Goal: Task Accomplishment & Management: Manage account settings

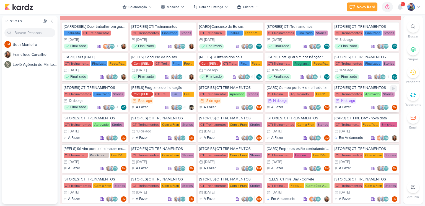
scroll to position [526, 0]
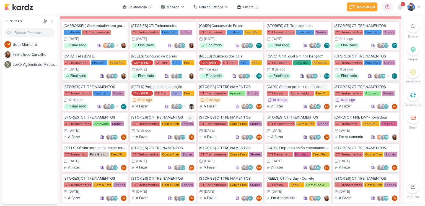
click at [154, 121] on div "CTI Treinamentos" at bounding box center [146, 123] width 29 height 5
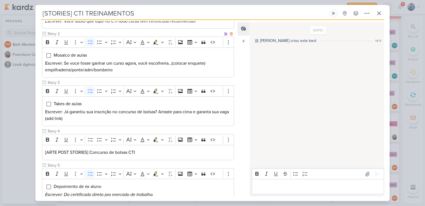
scroll to position [111, 0]
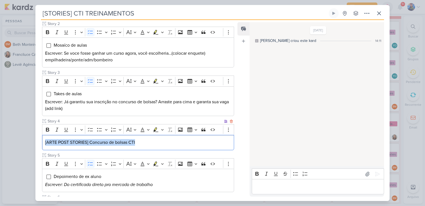
drag, startPoint x: 141, startPoint y: 140, endPoint x: 44, endPoint y: 142, distance: 96.4
click at [44, 142] on div "[ARTE POST STORIES] Concurso de bolsas CTI" at bounding box center [138, 142] width 192 height 15
click at [161, 129] on icon "Editor toolbar" at bounding box center [162, 129] width 2 height 1
click at [127, 140] on icon "Text highlight toolbar" at bounding box center [130, 139] width 6 height 6
click at [144, 146] on div "[ARTE POST STORIES] Concurso de bolsas CTI" at bounding box center [138, 142] width 192 height 15
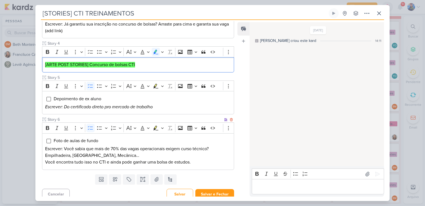
scroll to position [191, 0]
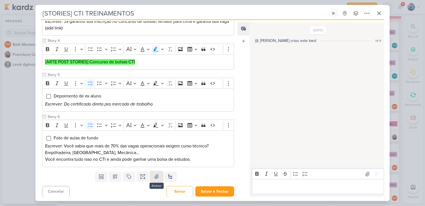
click at [152, 174] on button at bounding box center [157, 176] width 12 height 10
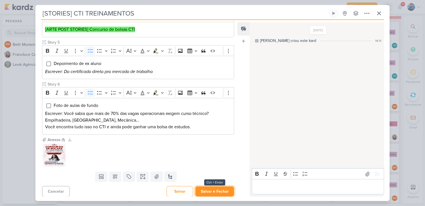
click at [203, 187] on button "Salvar e Fechar" at bounding box center [215, 191] width 39 height 10
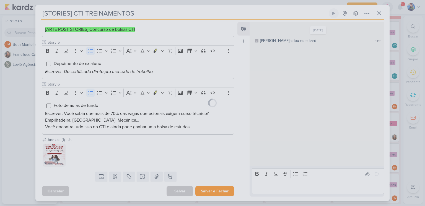
scroll to position [223, 0]
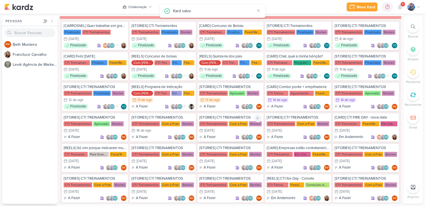
click at [226, 123] on div "CTI Treinamentos Com a Fran Stories" at bounding box center [230, 124] width 63 height 6
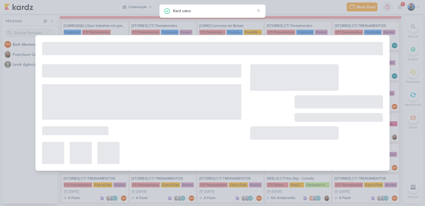
type input "[DATE] 23:59"
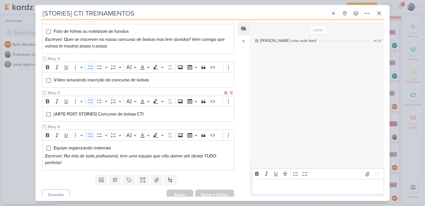
scroll to position [176, 0]
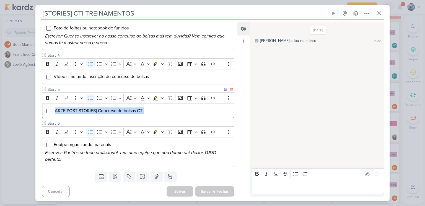
drag, startPoint x: 148, startPoint y: 108, endPoint x: 55, endPoint y: 112, distance: 93.2
click at [55, 112] on li "[ARTE POST STORIES] Concurso de bolsas CTI" at bounding box center [142, 110] width 178 height 7
click at [161, 96] on icon "Editor toolbar" at bounding box center [162, 98] width 3 height 6
click at [130, 109] on icon "Text highlight toolbar" at bounding box center [129, 107] width 5 height 5
click at [147, 113] on div "[ ARTE POST STORIES] Concurso de bolsas CTI" at bounding box center [138, 110] width 192 height 15
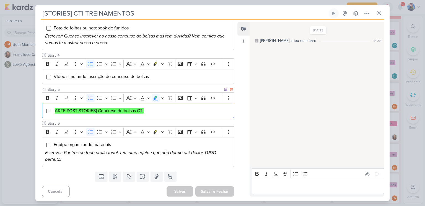
click at [146, 112] on li "[ ARTE POST STORIES] Concurso de bolsas CTI" at bounding box center [142, 110] width 178 height 7
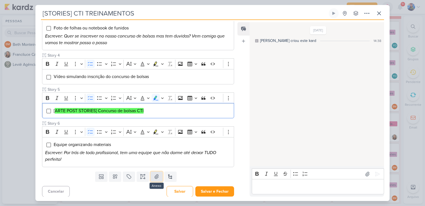
click at [157, 177] on icon at bounding box center [157, 176] width 6 height 6
click at [158, 175] on icon at bounding box center [157, 176] width 6 height 6
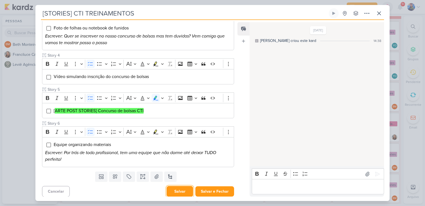
click at [183, 192] on button "Salvar" at bounding box center [180, 191] width 27 height 11
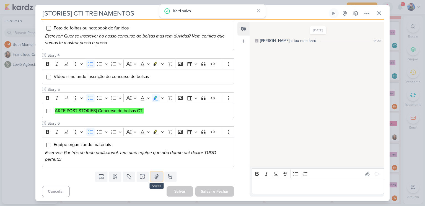
click at [152, 174] on button at bounding box center [157, 176] width 12 height 10
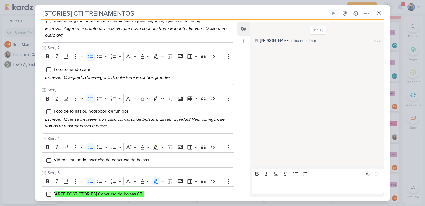
scroll to position [0, 0]
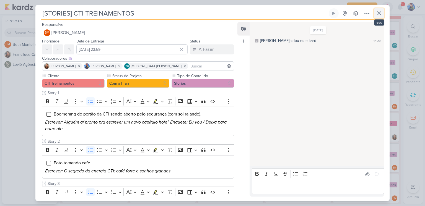
click at [378, 13] on icon at bounding box center [379, 13] width 7 height 7
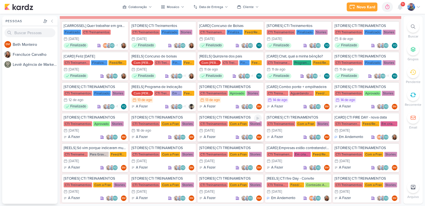
click at [228, 127] on div "19/8 [DATE]" at bounding box center [230, 130] width 63 height 6
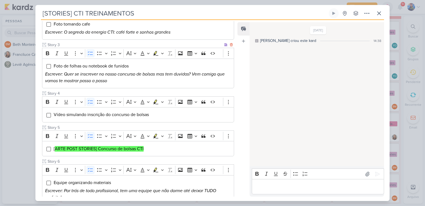
scroll to position [176, 0]
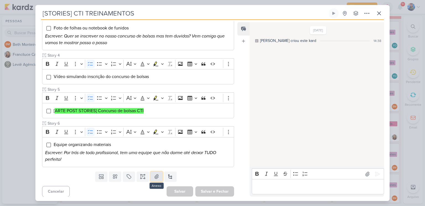
click at [160, 175] on button at bounding box center [157, 176] width 12 height 10
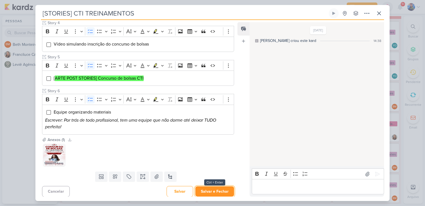
click at [202, 190] on button "Salvar e Fechar" at bounding box center [215, 191] width 39 height 10
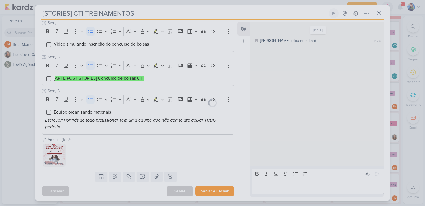
scroll to position [208, 0]
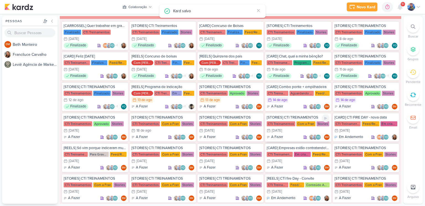
click at [297, 124] on div "Com a Fran" at bounding box center [306, 123] width 19 height 5
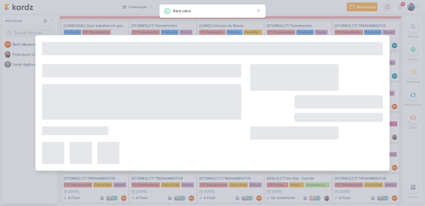
type input "[DATE] 23:59"
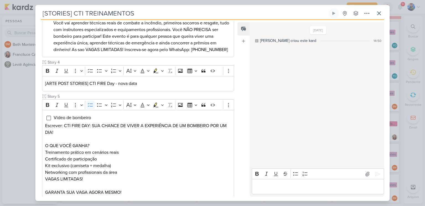
scroll to position [186, 0]
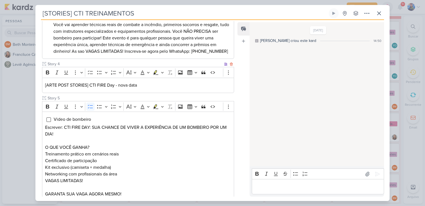
click at [143, 88] on p "[ARTE POST STORIES] CTI FIRE Day - nova data" at bounding box center [138, 85] width 186 height 7
drag, startPoint x: 142, startPoint y: 91, endPoint x: 39, endPoint y: 94, distance: 102.5
click at [39, 94] on div "Cliente CTI Treinamentos Status do Projeto" at bounding box center [135, 65] width 201 height 359
click at [163, 75] on icon "Editor toolbar" at bounding box center [162, 73] width 3 height 6
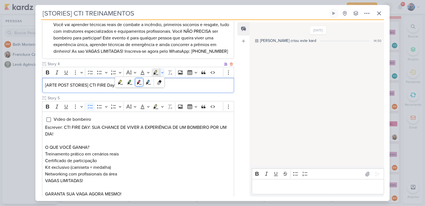
drag, startPoint x: 135, startPoint y: 88, endPoint x: 146, endPoint y: 89, distance: 10.8
click at [135, 86] on button "Pink marker" at bounding box center [139, 82] width 8 height 8
click at [168, 88] on p "[ARTE POST STORIES] CTI FIRE Day - nova data" at bounding box center [138, 85] width 186 height 7
click at [148, 88] on p "[ARTE POST STORIES] CTI FIRE Day - nova data" at bounding box center [138, 85] width 186 height 7
drag, startPoint x: 90, startPoint y: 89, endPoint x: 96, endPoint y: 92, distance: 6.6
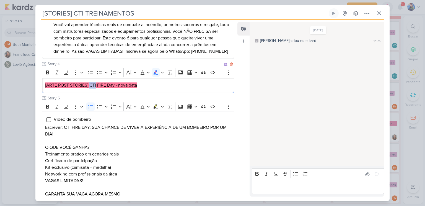
click at [96, 88] on mark "[ARTE POST STORIES] CTI FIRE Day - nova data" at bounding box center [91, 85] width 92 height 6
copy mark "CTI"
click at [150, 88] on p "[ARTE POST STORIES] CTI FIRE Day - nova data" at bounding box center [138, 85] width 186 height 7
drag, startPoint x: 143, startPoint y: 95, endPoint x: 42, endPoint y: 95, distance: 100.5
click at [42, 93] on div "[ARTE POST STORIES] CTI FIRE Day - nova data" at bounding box center [138, 85] width 192 height 15
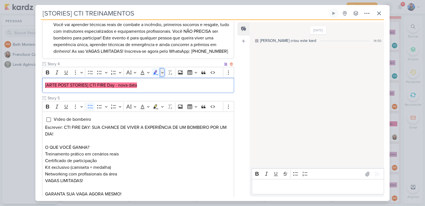
click at [163, 75] on icon "Editor toolbar" at bounding box center [162, 73] width 3 height 6
click at [146, 84] on icon "Text highlight toolbar" at bounding box center [148, 82] width 5 height 5
click at [165, 88] on p "[ARTE POST STORIES] CTI FIRE Day - nova data" at bounding box center [138, 85] width 186 height 7
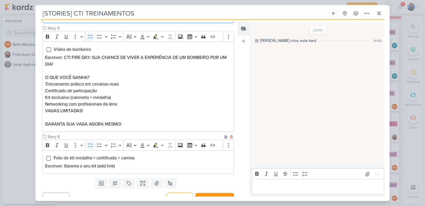
scroll to position [270, 0]
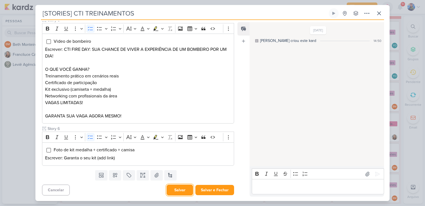
click at [186, 190] on button "Salvar" at bounding box center [180, 189] width 27 height 11
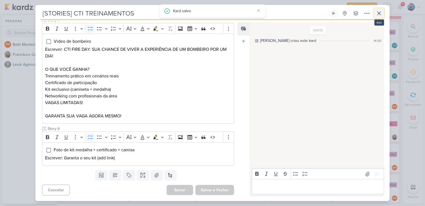
click at [381, 16] on icon at bounding box center [379, 13] width 7 height 7
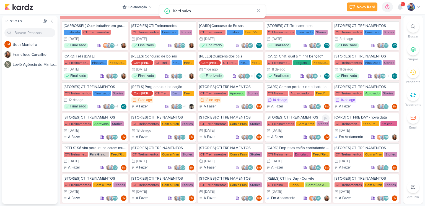
click at [289, 128] on div "20/8 [DATE]" at bounding box center [298, 130] width 63 height 6
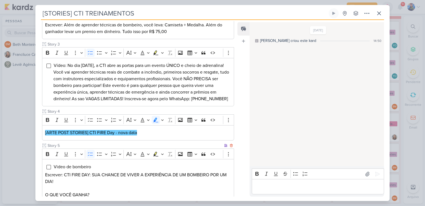
scroll to position [166, 0]
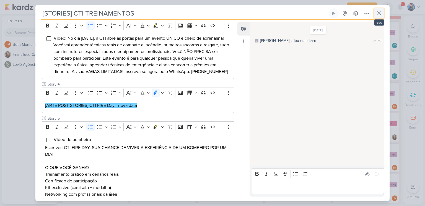
click at [379, 13] on icon at bounding box center [379, 13] width 3 height 3
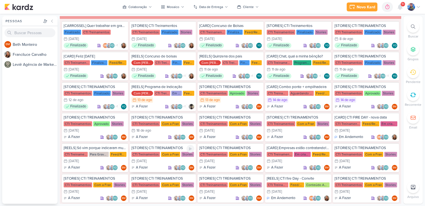
click at [157, 155] on div "[STORIES] CTI TREINAMENTOS CTI Treinamentos Com a Fran Stories 21/8 [DATE] A Fa…" at bounding box center [163, 157] width 66 height 29
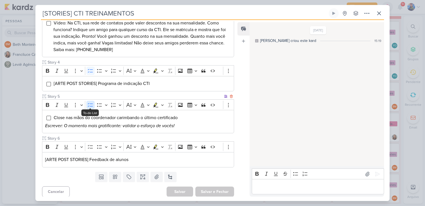
scroll to position [188, 0]
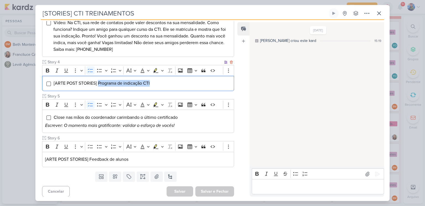
drag, startPoint x: 152, startPoint y: 81, endPoint x: 98, endPoint y: 83, distance: 54.9
click at [98, 83] on li "[ARTE POST STORIES] Programa de indicação CTI" at bounding box center [142, 83] width 178 height 7
click at [166, 91] on div "Cliente CTI Treinamentos Status do Projeto" at bounding box center [138, 25] width 192 height 282
drag, startPoint x: 121, startPoint y: 84, endPoint x: 51, endPoint y: 86, distance: 69.8
click at [51, 86] on div "[ARTE POST STORIES] Programa de indicação CTI" at bounding box center [138, 83] width 192 height 15
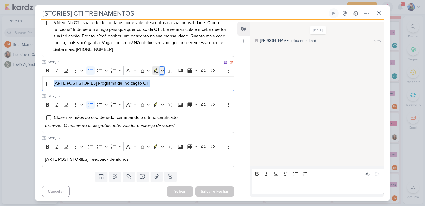
click at [161, 68] on icon "Editor toolbar" at bounding box center [162, 71] width 3 height 6
click at [130, 80] on icon "Text highlight toolbar" at bounding box center [130, 80] width 6 height 6
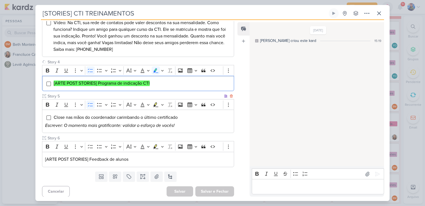
click at [177, 126] on p "Escrever: O momento mais gratificante: validar o esforço de vocês!" at bounding box center [138, 125] width 186 height 7
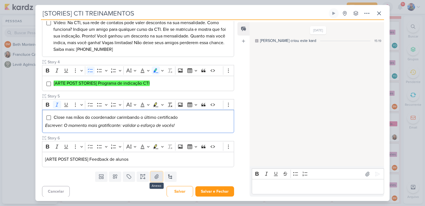
click at [154, 175] on icon at bounding box center [157, 176] width 6 height 6
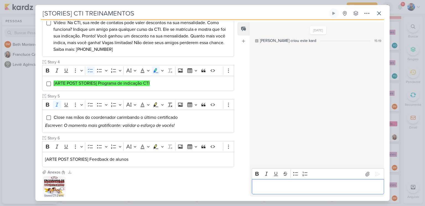
click at [280, 184] on p "Editor editing area: main" at bounding box center [318, 186] width 127 height 7
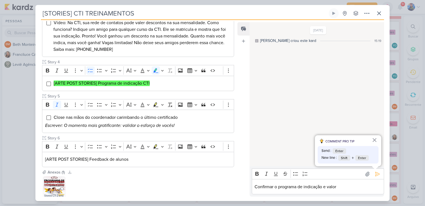
click at [381, 173] on div "Bold Italic Underline Strikethrough Bulleted List Numbered List" at bounding box center [318, 173] width 130 height 11
click at [378, 174] on button at bounding box center [377, 173] width 9 height 9
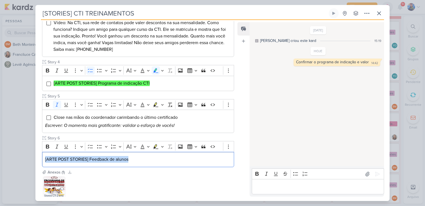
drag, startPoint x: 148, startPoint y: 158, endPoint x: 39, endPoint y: 155, distance: 109.2
click at [39, 155] on div "Cliente CTI Treinamentos Status do Projeto" at bounding box center [135, 26] width 201 height 284
click at [161, 146] on icon "Editor toolbar" at bounding box center [162, 146] width 3 height 6
click at [129, 156] on icon "Text highlight toolbar" at bounding box center [129, 156] width 5 height 5
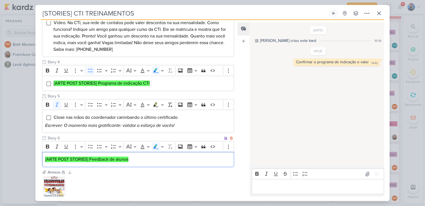
click at [140, 158] on p "[ARTE POST STORIES] Feedback de alunos" at bounding box center [138, 159] width 186 height 7
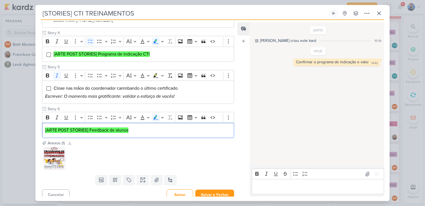
scroll to position [221, 0]
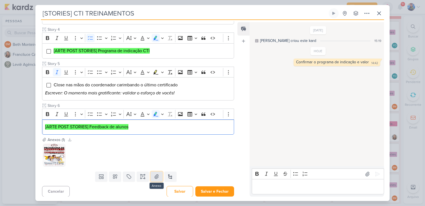
click at [154, 176] on icon at bounding box center [157, 176] width 6 height 6
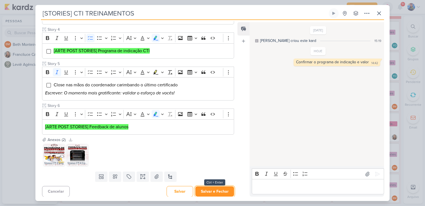
click at [216, 193] on button "Salvar e Fechar" at bounding box center [215, 191] width 39 height 10
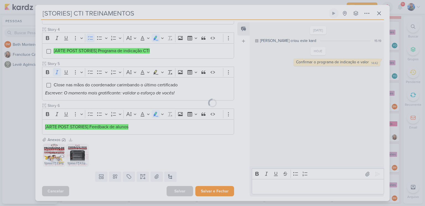
scroll to position [220, 0]
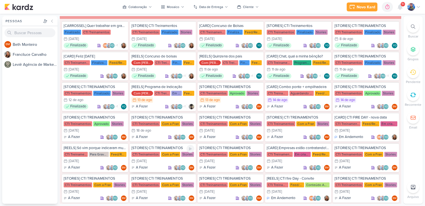
click at [145, 155] on div "[STORIES] CTI TREINAMENTOS CTI Treinamentos Com a Fran Stories 21/8 [DATE] A Fa…" at bounding box center [163, 157] width 66 height 29
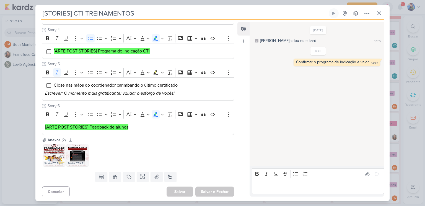
scroll to position [221, 0]
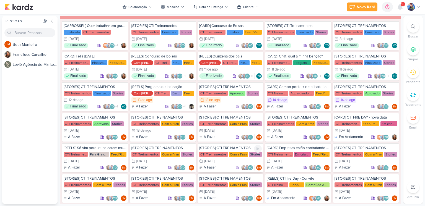
click at [210, 159] on div "[DATE]" at bounding box center [209, 161] width 10 height 4
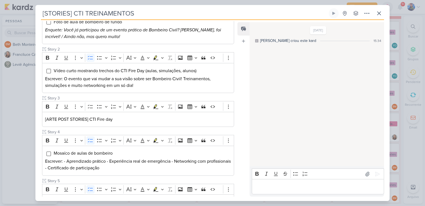
scroll to position [74, 0]
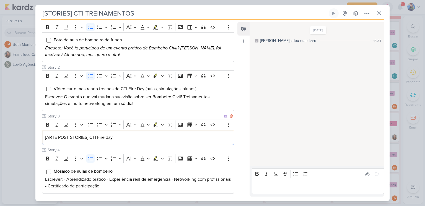
drag, startPoint x: 116, startPoint y: 138, endPoint x: 149, endPoint y: 118, distance: 38.0
click at [44, 139] on div "[ARTE POST STORIES] CTI Fire day" at bounding box center [138, 137] width 192 height 15
click at [163, 125] on button "Highlight" at bounding box center [162, 124] width 5 height 8
click at [146, 135] on icon "Text highlight toolbar" at bounding box center [149, 134] width 6 height 6
click at [145, 139] on p "[ARTE POST STORIES] CTI Fire day" at bounding box center [138, 137] width 186 height 7
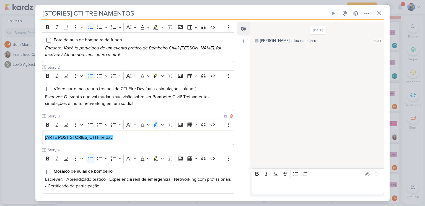
click at [117, 135] on p "[ARTE POST STORIES] CTI Fire day" at bounding box center [138, 137] width 186 height 7
click at [135, 134] on p "[ARTE POST STORIES] CTI Fire day" at bounding box center [138, 137] width 186 height 7
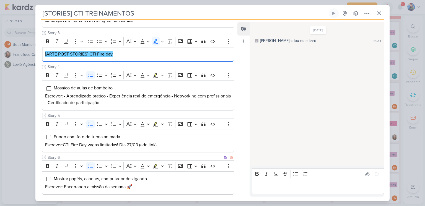
scroll to position [184, 0]
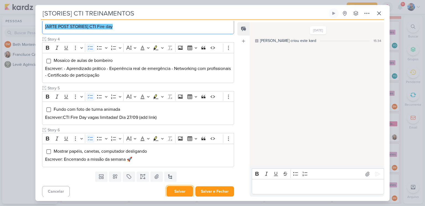
click at [182, 191] on button "Salvar" at bounding box center [180, 191] width 27 height 11
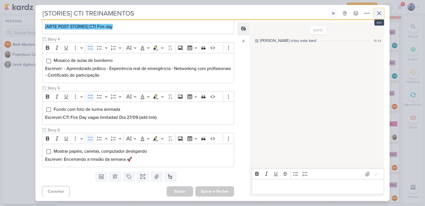
click at [377, 15] on icon at bounding box center [379, 13] width 7 height 7
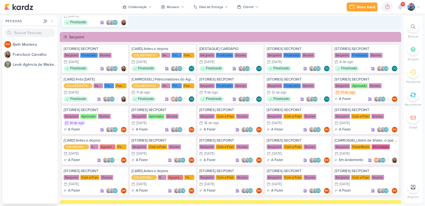
scroll to position [831, 0]
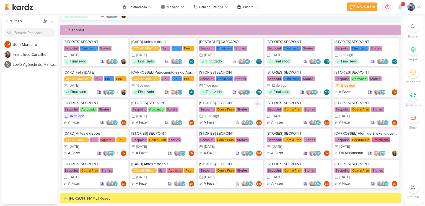
click at [226, 113] on div "18/8 [DATE]" at bounding box center [230, 116] width 63 height 6
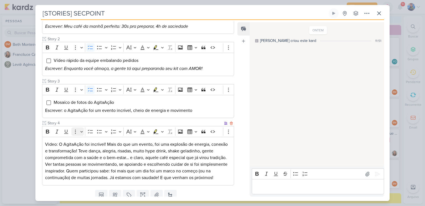
scroll to position [114, 0]
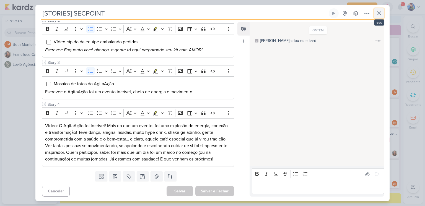
click at [379, 14] on icon at bounding box center [379, 13] width 3 height 3
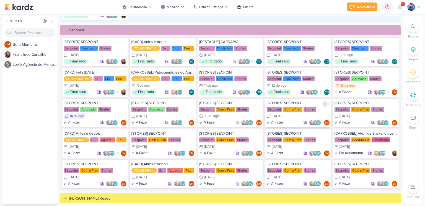
click at [295, 113] on div "19/8 [DATE]" at bounding box center [298, 116] width 63 height 6
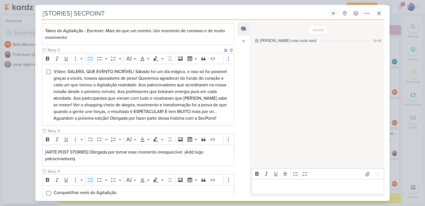
scroll to position [111, 0]
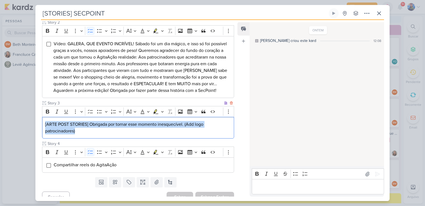
drag, startPoint x: 75, startPoint y: 130, endPoint x: 42, endPoint y: 124, distance: 33.8
click at [42, 124] on div "[ARTE POST STORIES] Obrigada por tornar esse momento inesquecível. (Add logo pa…" at bounding box center [138, 128] width 192 height 22
click at [161, 111] on icon "Editor toolbar" at bounding box center [162, 112] width 3 height 6
click at [137, 120] on icon "Text highlight toolbar" at bounding box center [140, 121] width 6 height 6
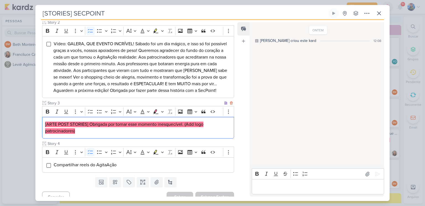
click at [142, 130] on p "[ARTE POST STORIES] Obrigada por tornar esse momento inesquecível. (Add logo pa…" at bounding box center [138, 127] width 186 height 13
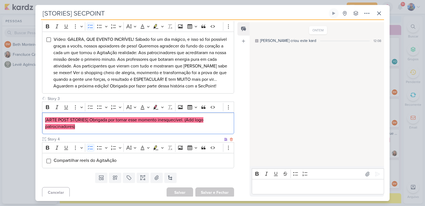
scroll to position [117, 0]
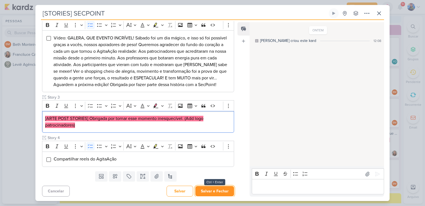
click at [207, 188] on button "Salvar e Fechar" at bounding box center [215, 191] width 39 height 10
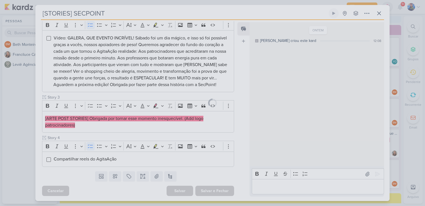
scroll to position [116, 0]
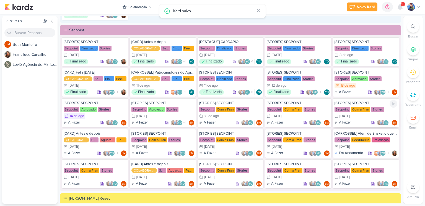
click at [368, 108] on div "Com a Fran" at bounding box center [361, 109] width 19 height 5
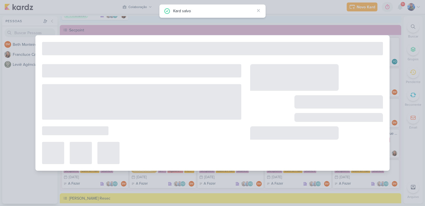
type input "[DATE] 23:59"
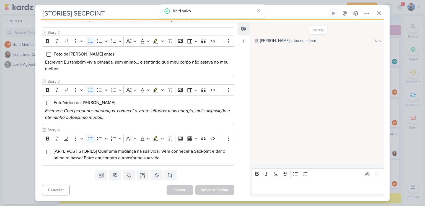
scroll to position [0, 0]
